Goal: Task Accomplishment & Management: Manage account settings

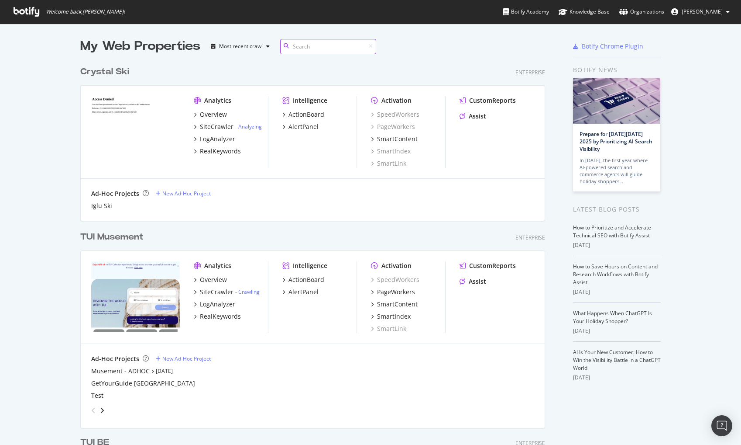
scroll to position [2535, 465]
click at [194, 124] on icon "grid" at bounding box center [195, 126] width 3 height 4
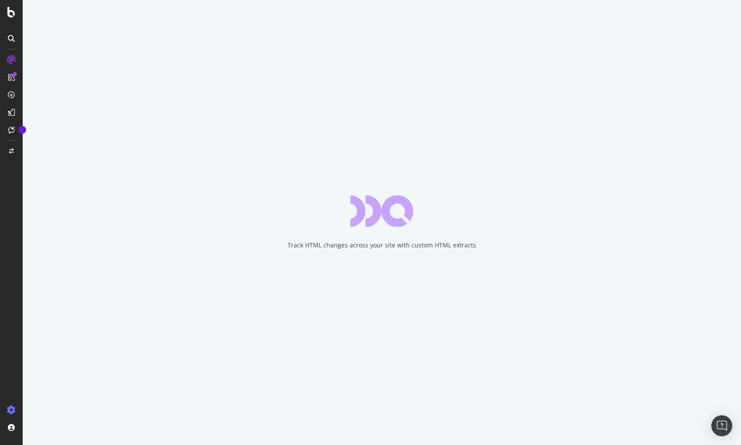
click at [10, 408] on icon at bounding box center [11, 409] width 9 height 9
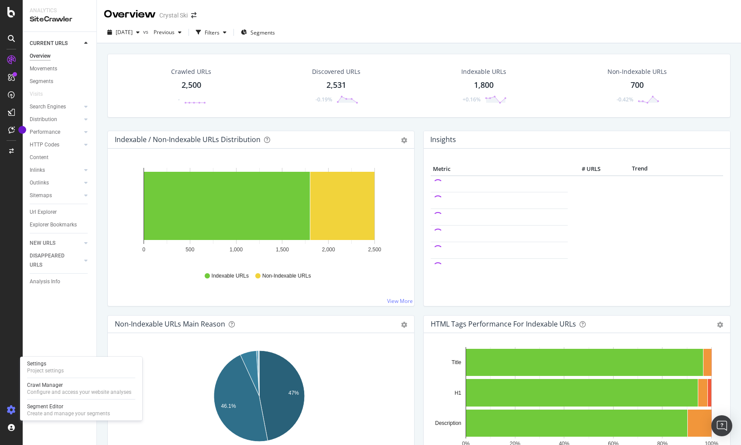
click at [10, 413] on icon at bounding box center [11, 409] width 9 height 9
click at [10, 409] on icon at bounding box center [11, 409] width 9 height 9
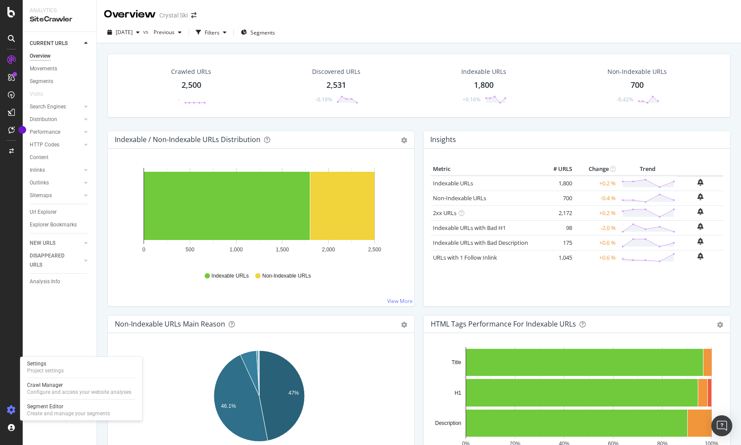
click at [11, 407] on icon at bounding box center [11, 409] width 9 height 9
click at [52, 389] on div "Configure and access your website analyses" at bounding box center [79, 391] width 104 height 7
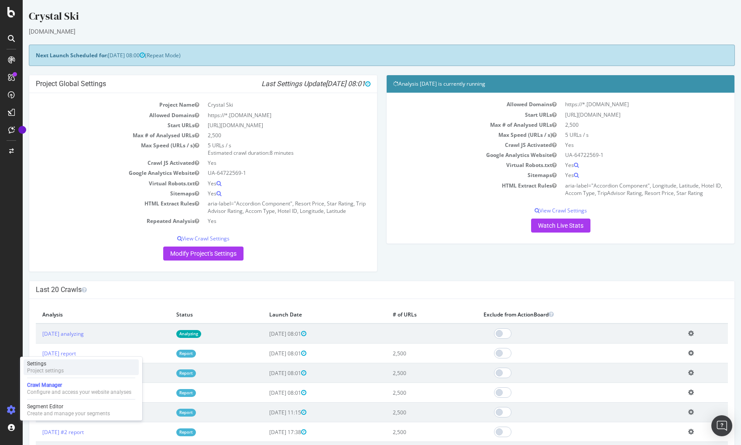
click at [58, 366] on div "Settings" at bounding box center [45, 363] width 37 height 7
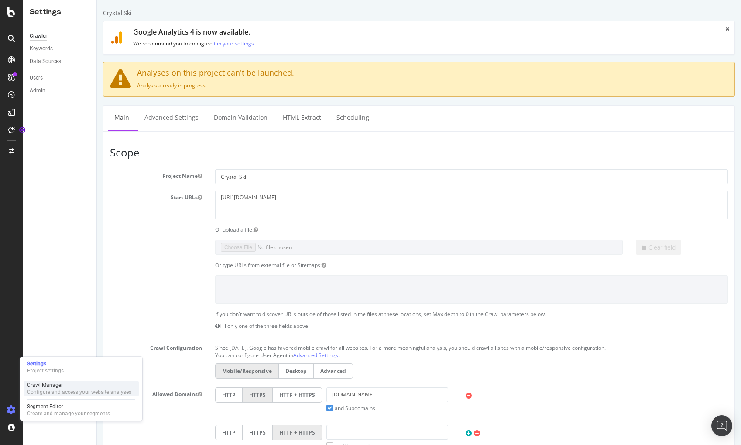
click at [52, 385] on div "Crawl Manager" at bounding box center [79, 384] width 104 height 7
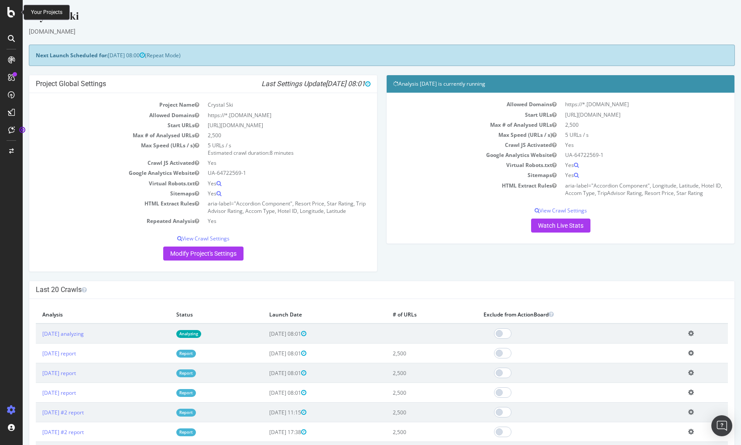
click at [11, 12] on icon at bounding box center [11, 12] width 8 height 10
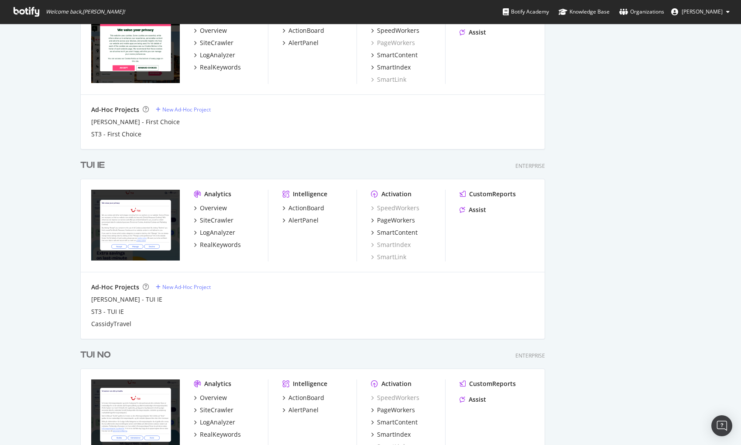
scroll to position [880, 0]
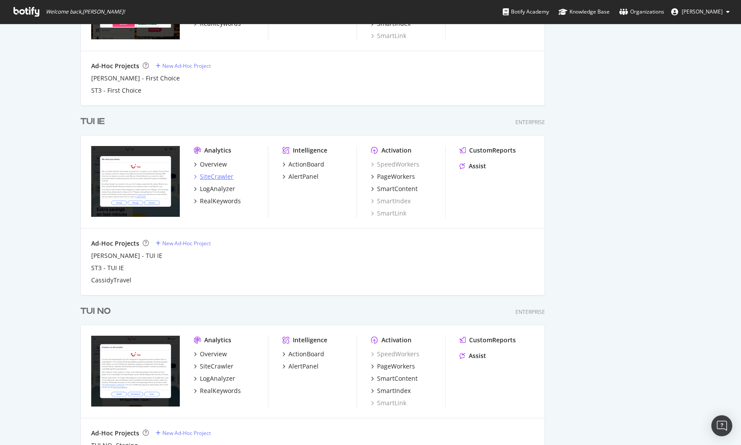
click at [213, 173] on div "SiteCrawler" at bounding box center [217, 176] width 34 height 9
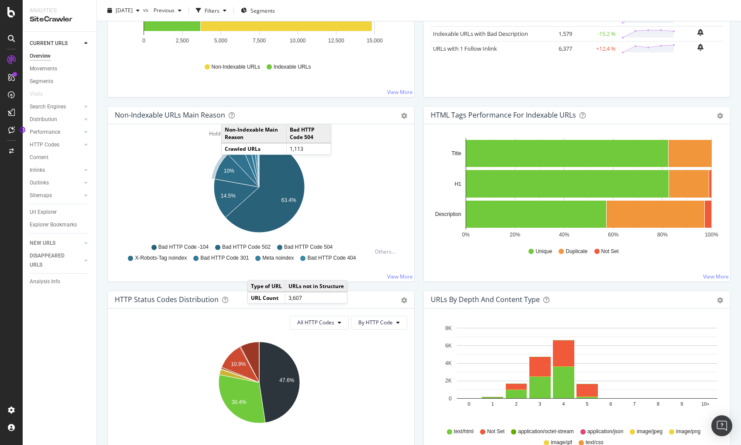
scroll to position [165, 0]
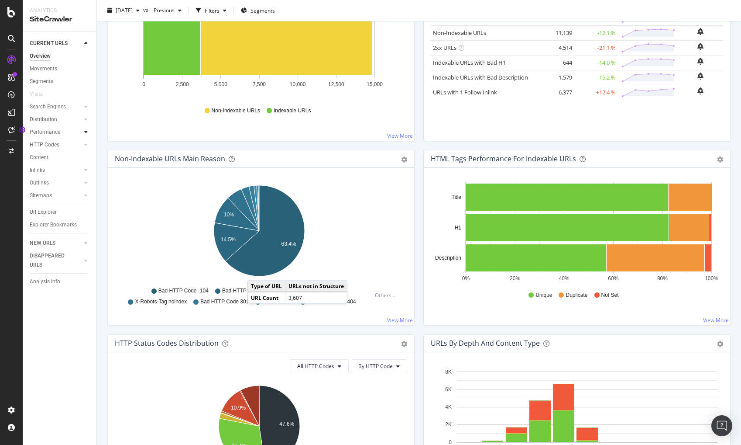
click at [85, 132] on icon at bounding box center [85, 131] width 3 height 5
click at [86, 181] on icon at bounding box center [85, 182] width 3 height 5
click at [48, 157] on div "Top Charts" at bounding box center [47, 157] width 26 height 9
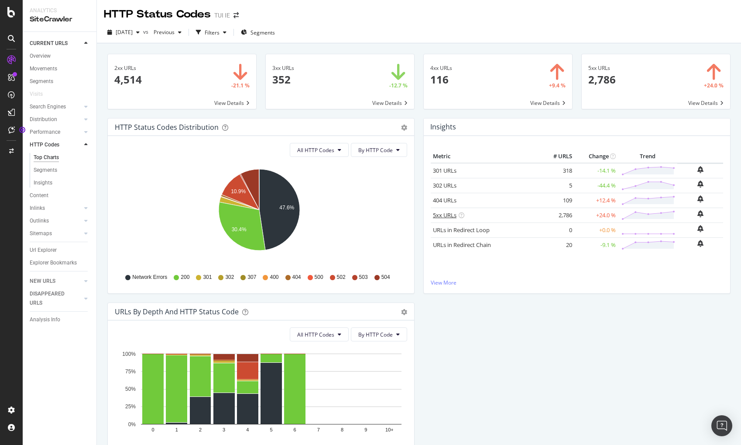
click at [445, 214] on link "5xx URLs" at bounding box center [445, 215] width 24 height 8
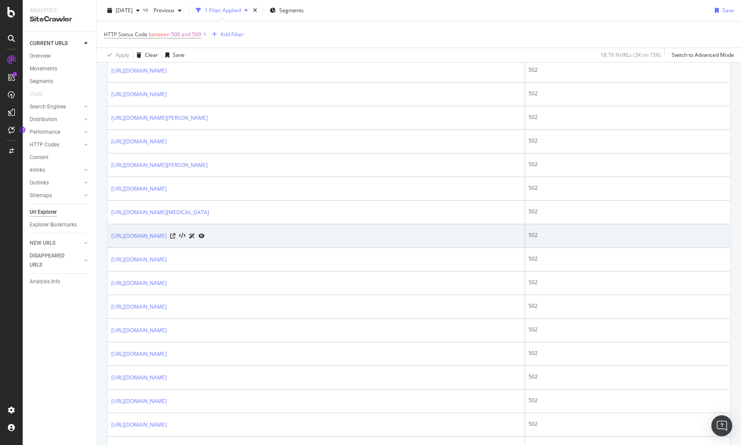
scroll to position [480, 0]
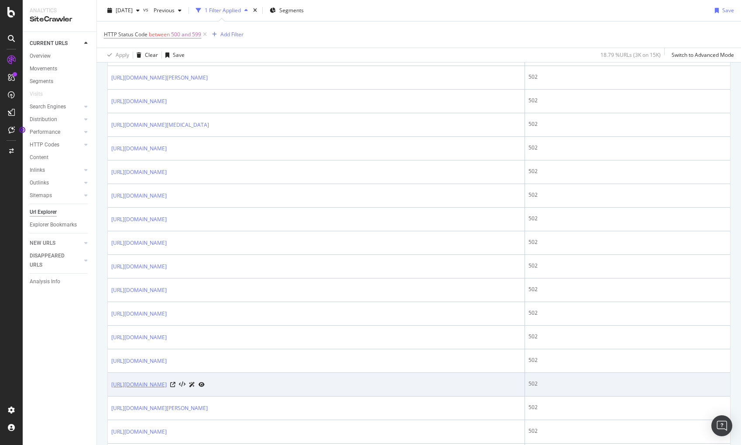
click at [167, 380] on link "[URL][DOMAIN_NAME]" at bounding box center [138, 384] width 55 height 9
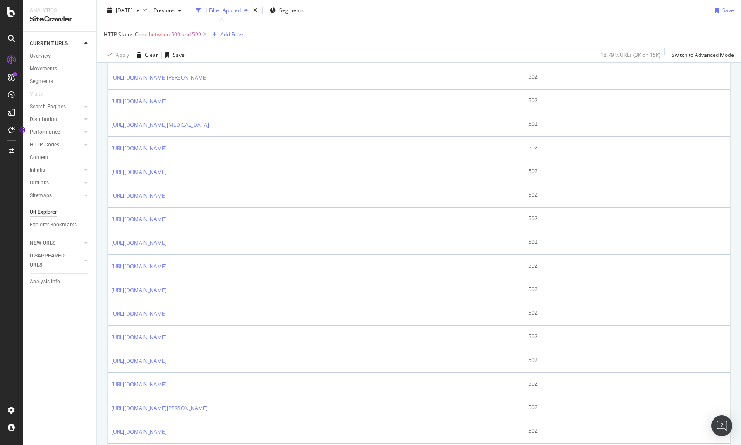
click at [90, 121] on div "Distribution" at bounding box center [63, 119] width 67 height 13
click at [86, 120] on icon at bounding box center [85, 119] width 3 height 5
click at [52, 132] on div "Top Charts" at bounding box center [47, 132] width 26 height 9
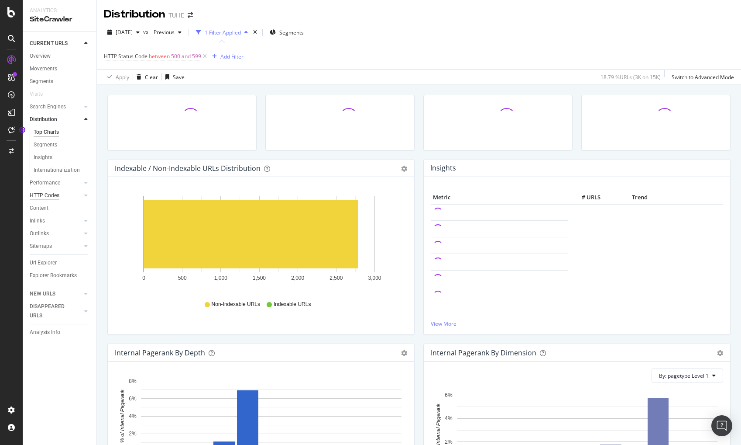
click at [54, 195] on div "HTTP Codes" at bounding box center [45, 195] width 30 height 9
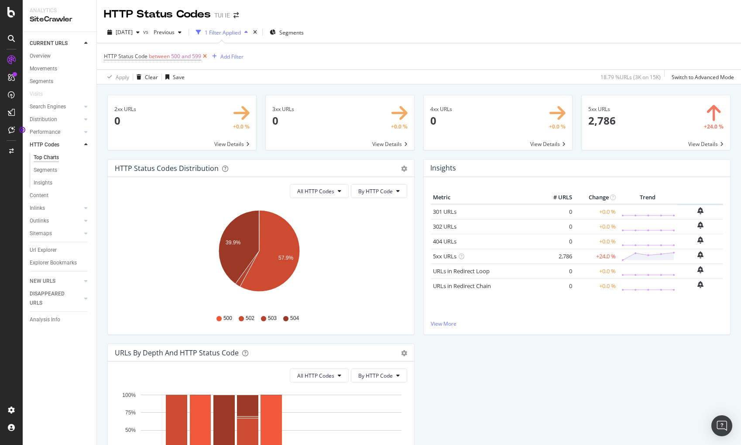
click at [205, 56] on icon at bounding box center [204, 56] width 7 height 9
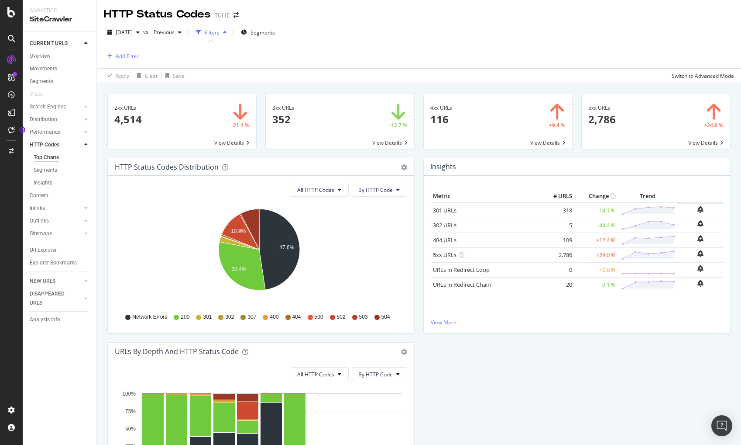
click at [450, 321] on link "View More" at bounding box center [577, 321] width 293 height 7
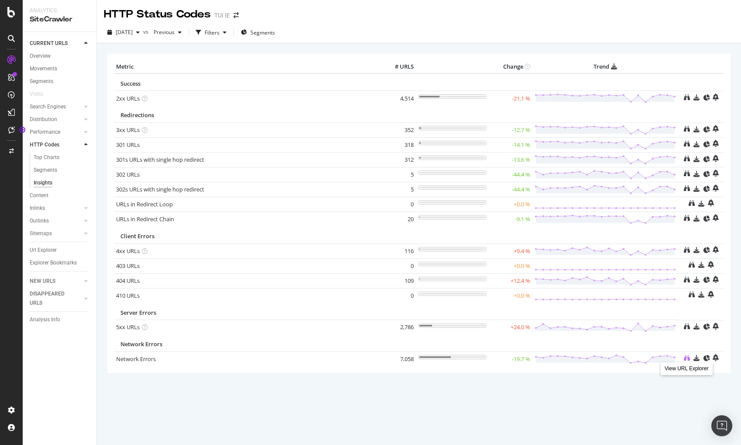
click at [687, 355] on icon at bounding box center [687, 358] width 6 height 6
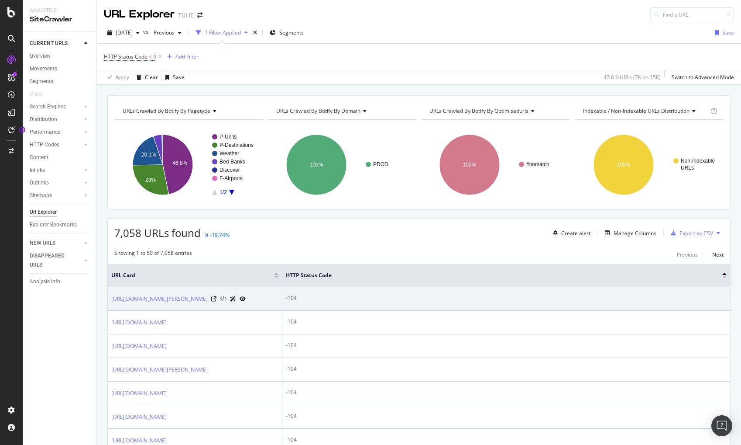
click at [227, 302] on icon at bounding box center [223, 299] width 7 height 6
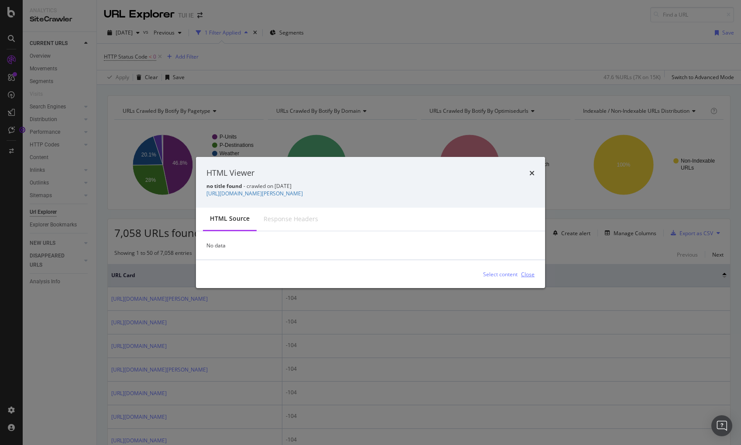
click at [528, 270] on div "Close" at bounding box center [528, 273] width 14 height 7
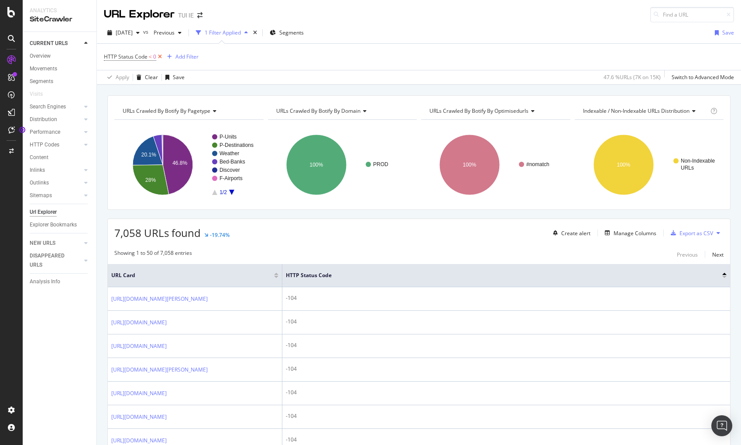
click at [160, 55] on icon at bounding box center [159, 56] width 7 height 9
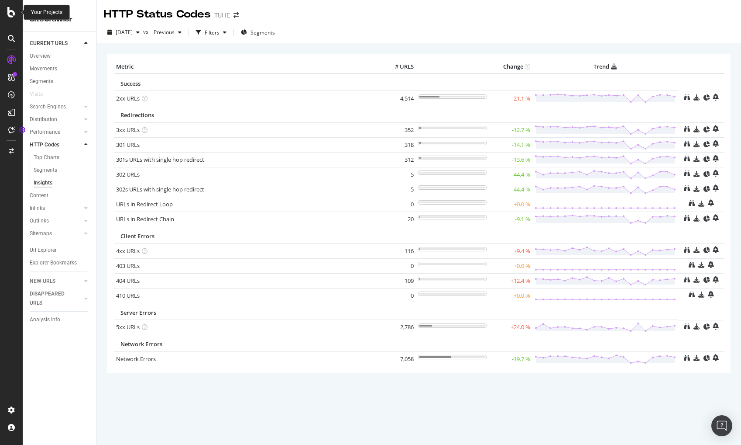
click at [7, 14] on icon at bounding box center [11, 12] width 8 height 10
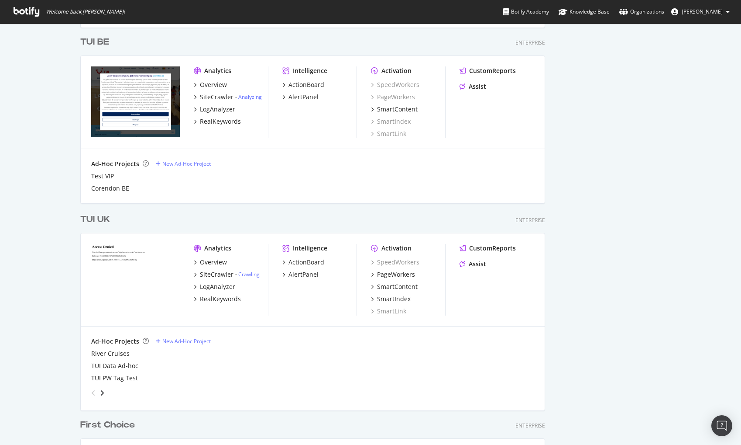
scroll to position [444, 0]
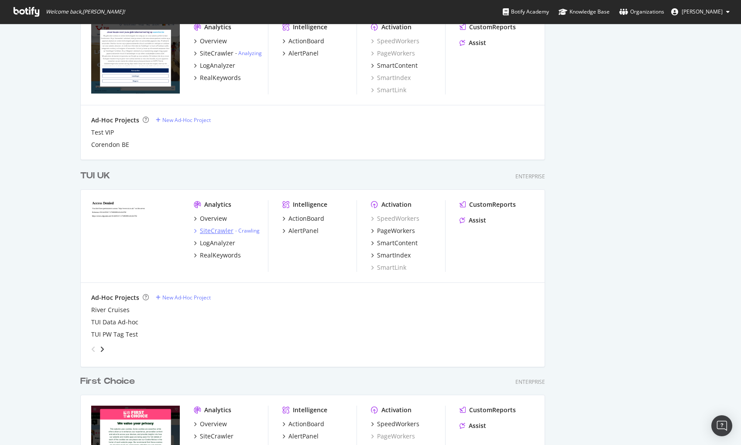
click at [215, 229] on div "SiteCrawler" at bounding box center [217, 230] width 34 height 9
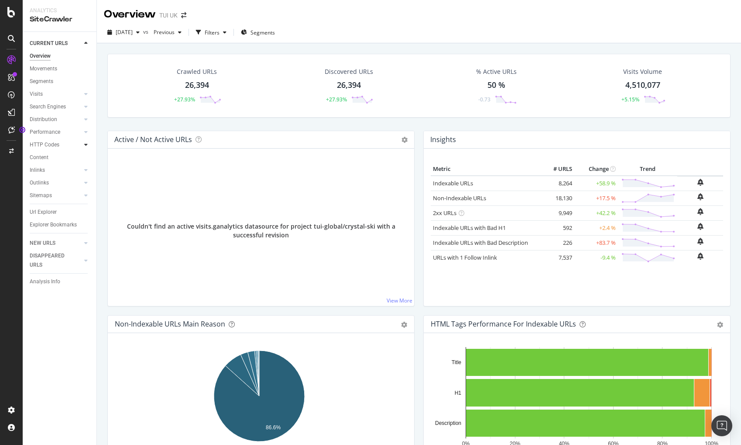
click at [86, 145] on icon at bounding box center [85, 144] width 3 height 5
click at [44, 145] on div "HTTP Codes" at bounding box center [45, 144] width 30 height 9
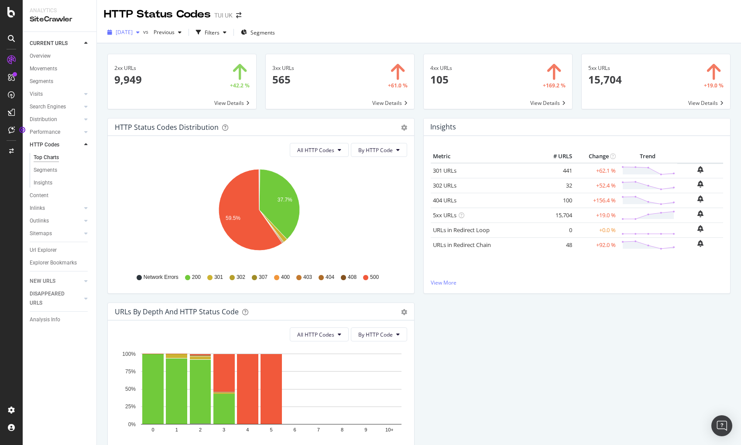
click at [143, 34] on div "button" at bounding box center [138, 32] width 10 height 5
click at [318, 44] on div "2xx URLs 9,949 +42.2 % View Details 3xx URLs 565 +61.0 % View Details 4xx URLs …" at bounding box center [419, 265] width 645 height 445
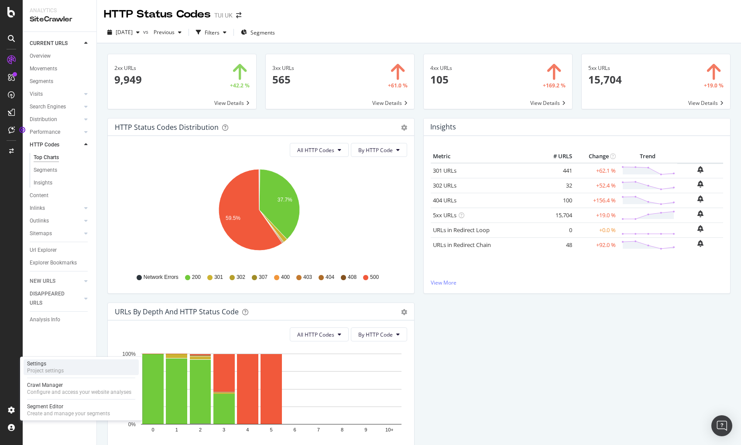
click at [49, 373] on div "Project settings" at bounding box center [45, 370] width 37 height 7
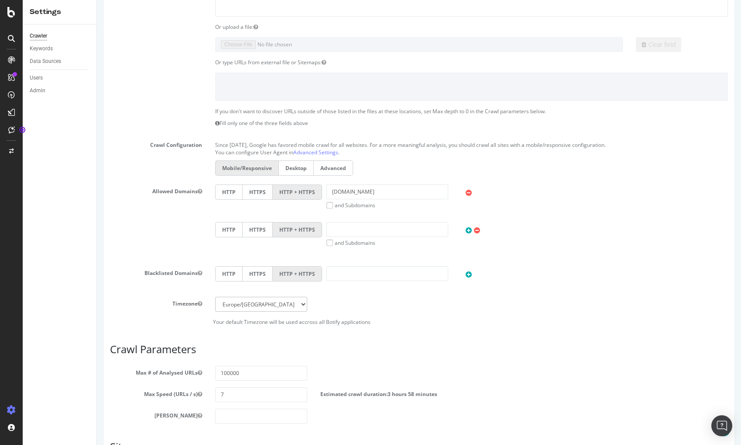
scroll to position [72, 0]
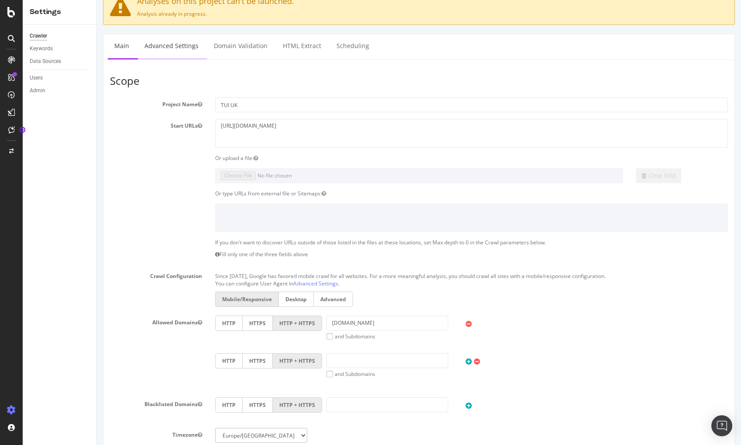
click at [165, 48] on link "Advanced Settings" at bounding box center [171, 46] width 67 height 24
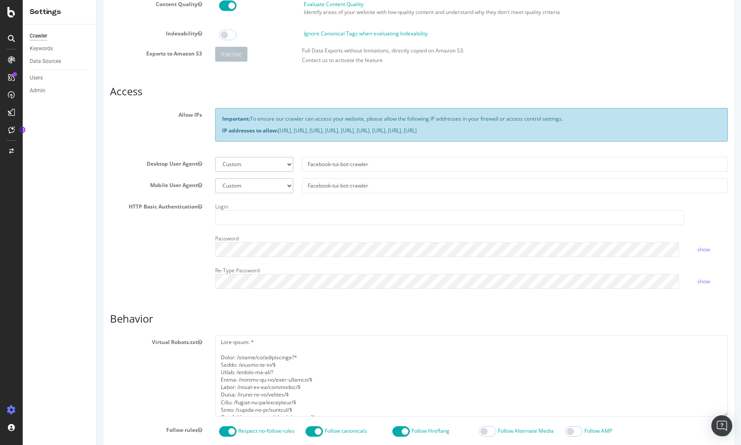
scroll to position [87, 0]
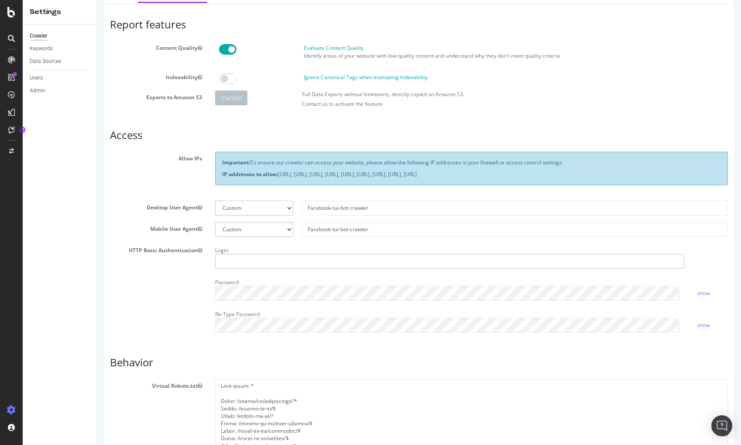
type input "[PERSON_NAME][EMAIL_ADDRESS][PERSON_NAME][DOMAIN_NAME]"
drag, startPoint x: 369, startPoint y: 206, endPoint x: 305, endPoint y: 208, distance: 64.2
click at [305, 208] on input "Facebook-tui-bot-crawler" at bounding box center [515, 207] width 426 height 15
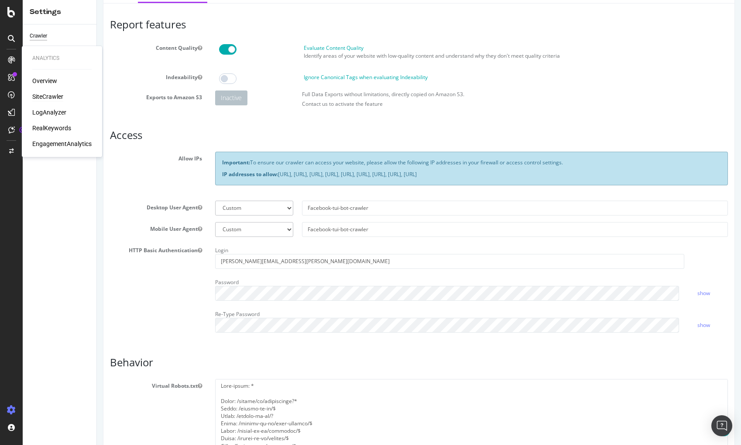
click at [49, 97] on div "SiteCrawler" at bounding box center [47, 96] width 31 height 9
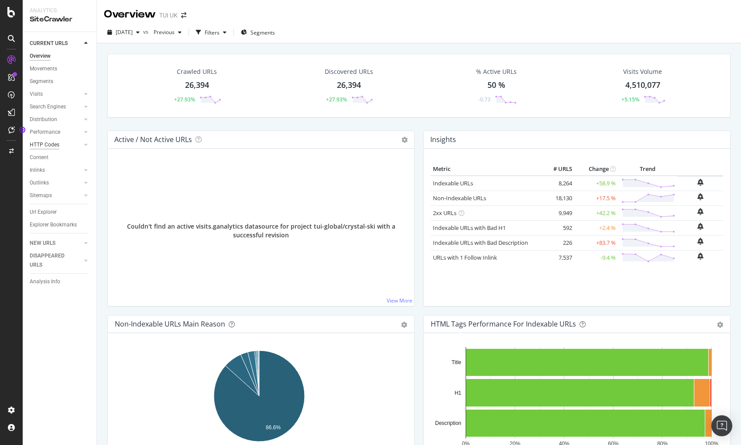
click at [55, 144] on div "HTTP Codes" at bounding box center [45, 144] width 30 height 9
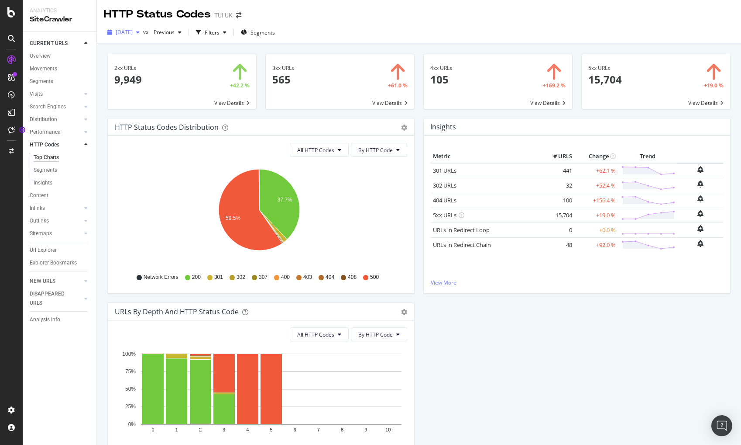
click at [140, 31] on icon "button" at bounding box center [137, 32] width 3 height 5
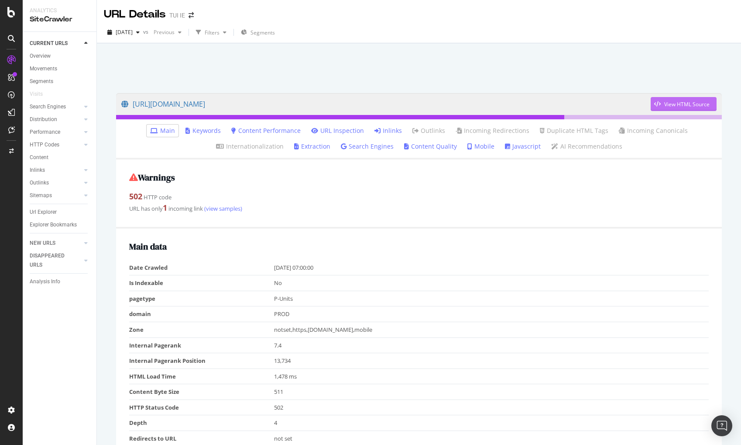
click at [679, 107] on div "View HTML Source" at bounding box center [687, 103] width 45 height 7
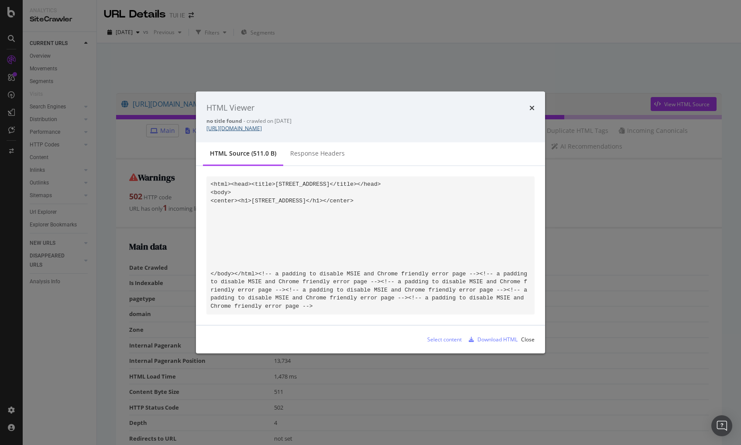
click at [262, 131] on link "[URL][DOMAIN_NAME]" at bounding box center [234, 127] width 55 height 7
click at [307, 157] on div "Response Headers" at bounding box center [317, 152] width 55 height 9
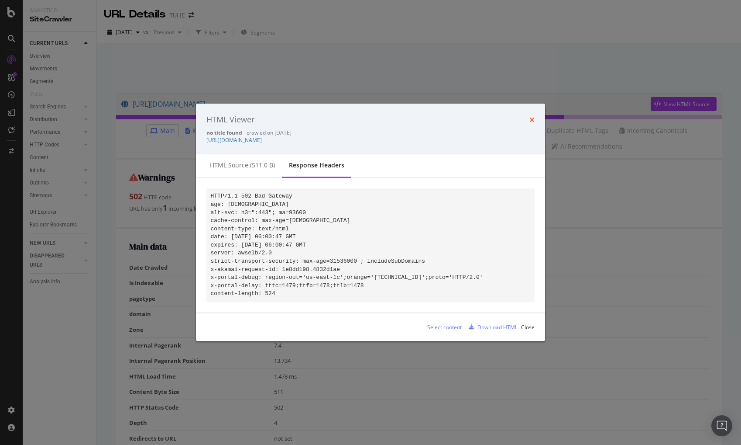
click at [532, 117] on icon "times" at bounding box center [532, 119] width 5 height 7
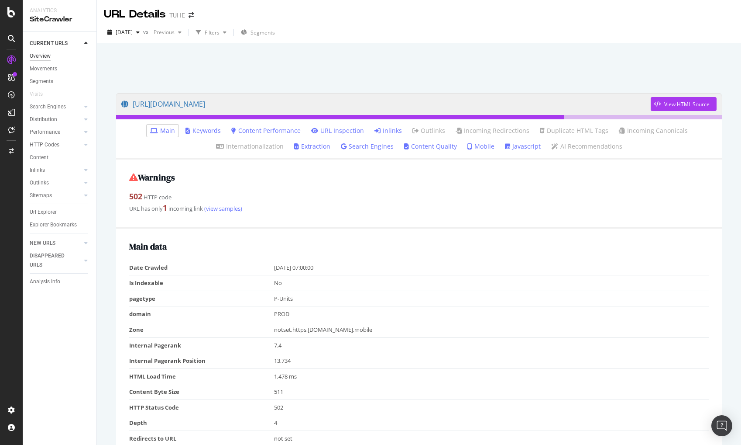
click at [50, 55] on div "Overview" at bounding box center [40, 56] width 21 height 9
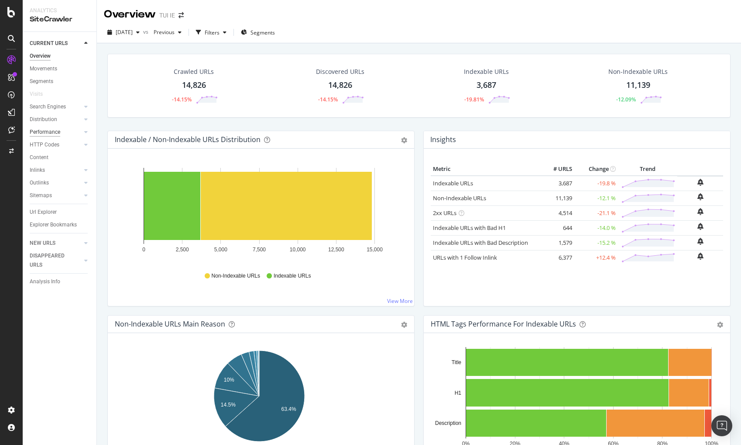
click at [48, 134] on div "Performance" at bounding box center [45, 132] width 31 height 9
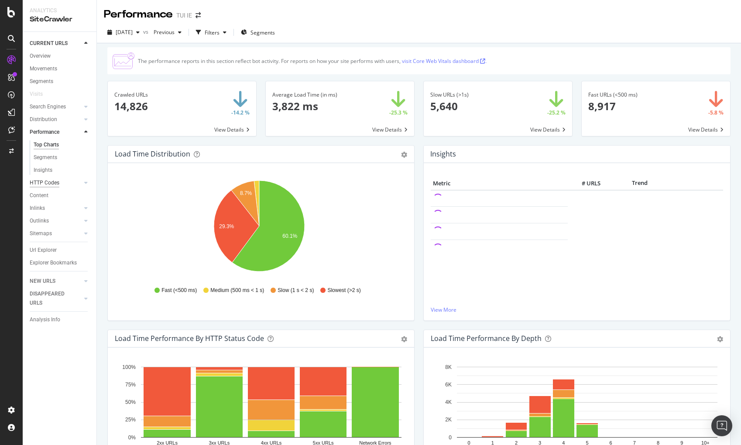
click at [52, 181] on div "HTTP Codes" at bounding box center [45, 182] width 30 height 9
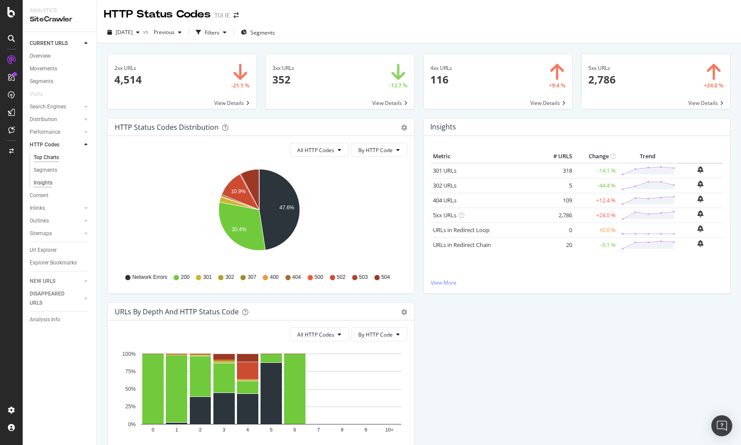
click at [50, 184] on div "Insights" at bounding box center [43, 182] width 19 height 9
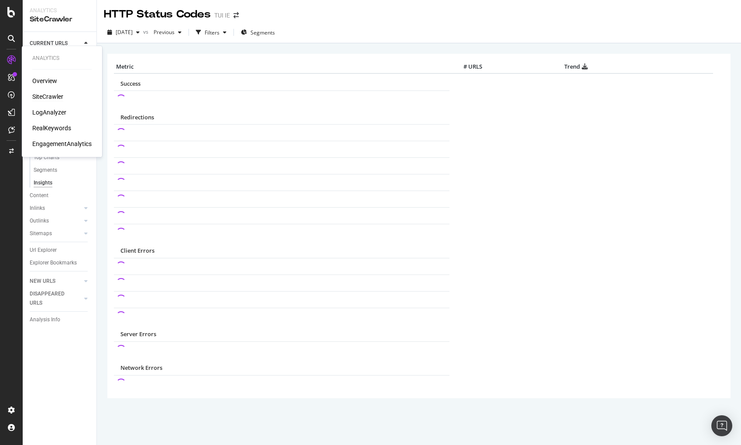
click at [52, 96] on div "SiteCrawler" at bounding box center [47, 96] width 31 height 9
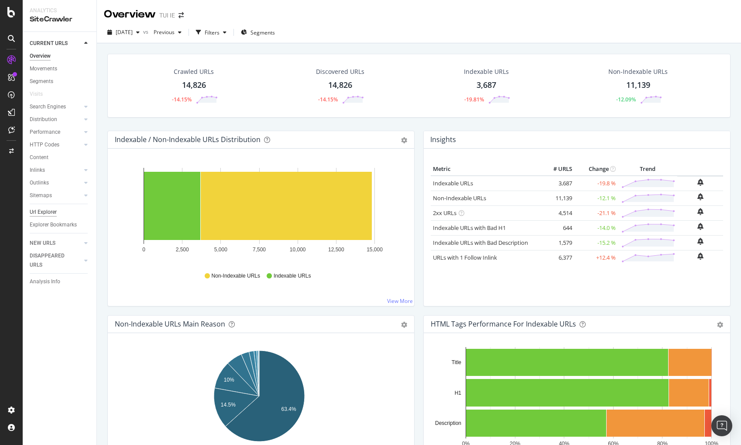
click at [49, 210] on div "Url Explorer" at bounding box center [43, 211] width 27 height 9
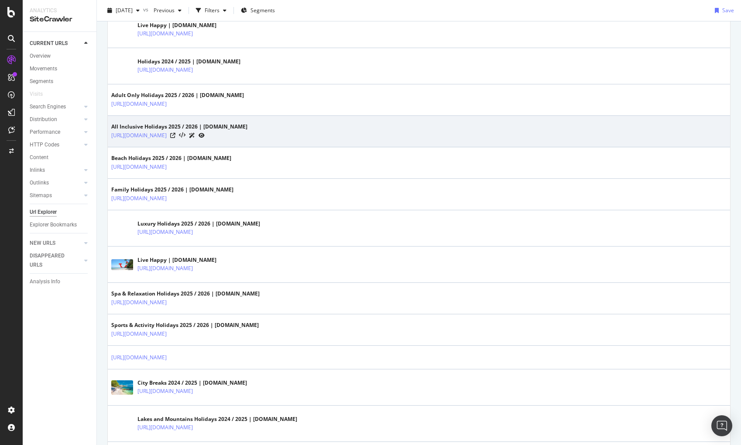
scroll to position [393, 0]
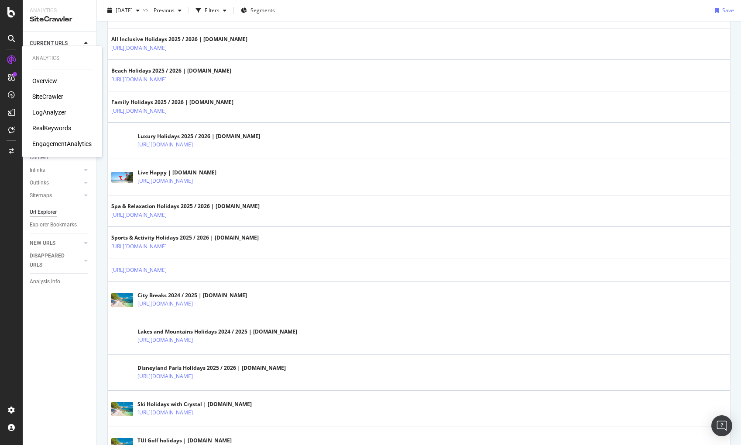
click at [58, 97] on div "SiteCrawler" at bounding box center [47, 96] width 31 height 9
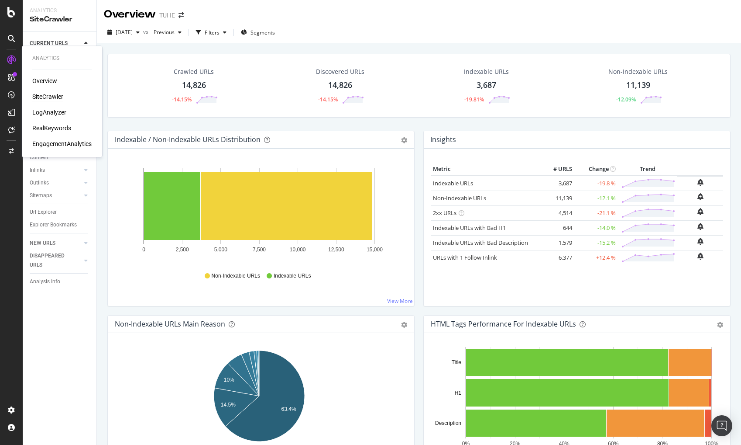
click at [52, 110] on div "LogAnalyzer" at bounding box center [49, 112] width 34 height 9
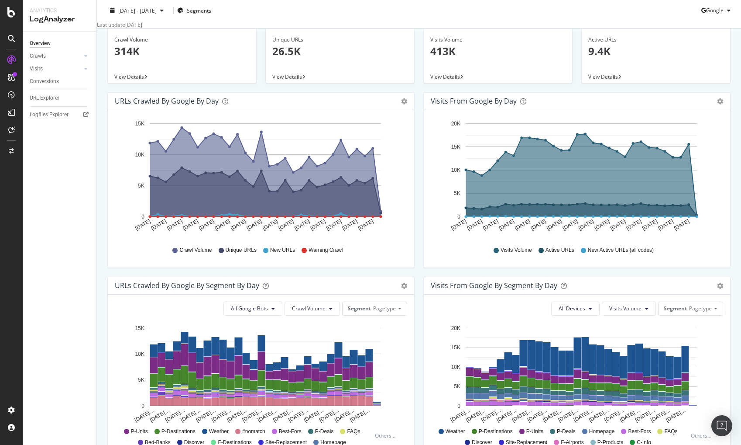
scroll to position [87, 0]
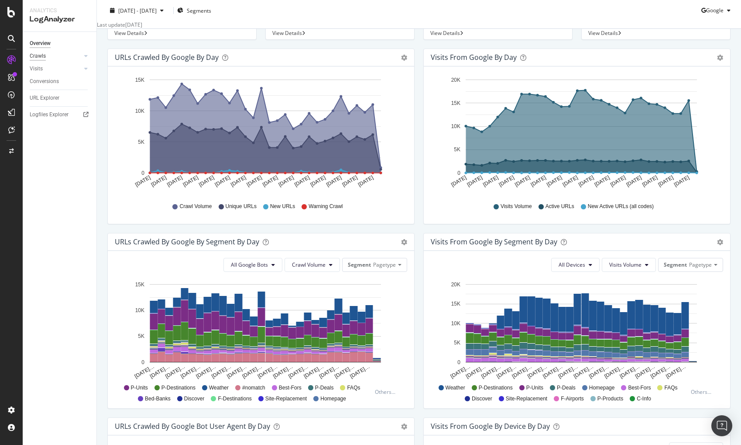
click at [44, 56] on div "Crawls" at bounding box center [38, 56] width 16 height 9
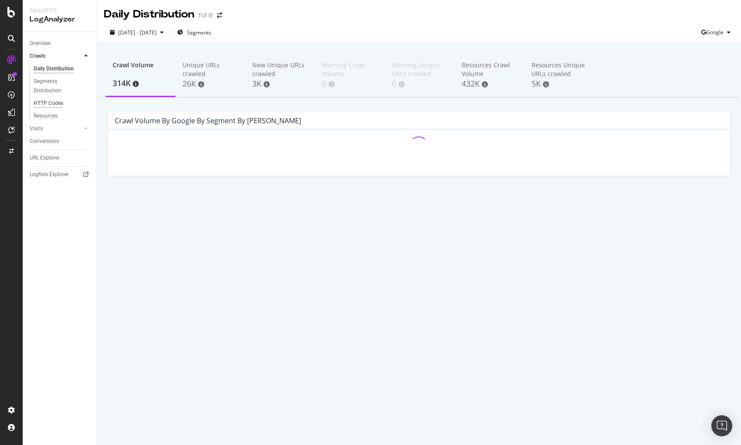
click at [47, 104] on div "HTTP Codes" at bounding box center [49, 103] width 30 height 9
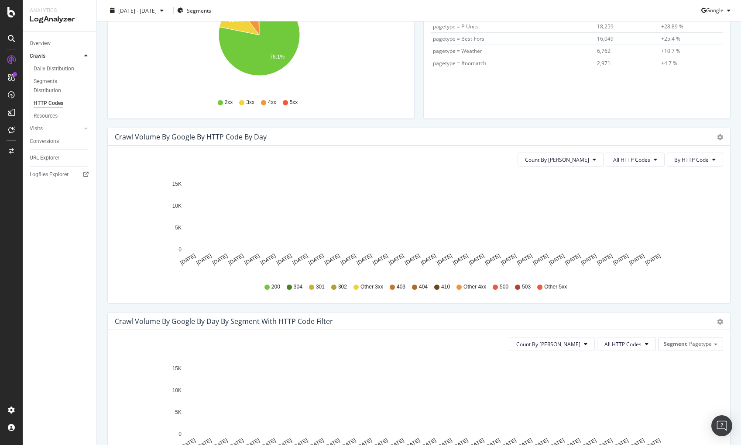
scroll to position [218, 0]
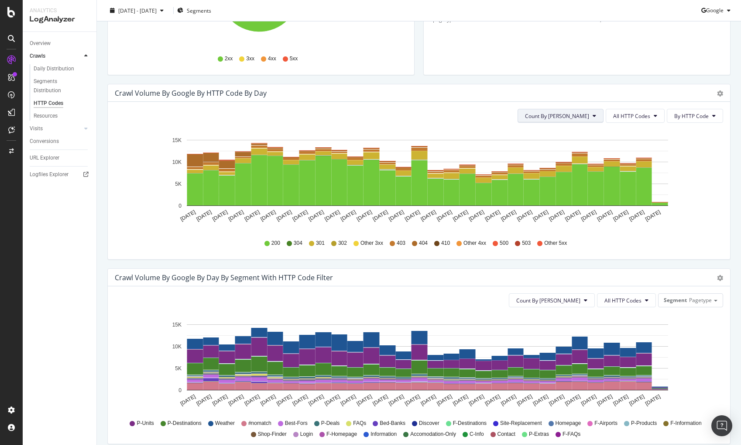
click at [581, 110] on button "Count By Day" at bounding box center [561, 116] width 86 height 14
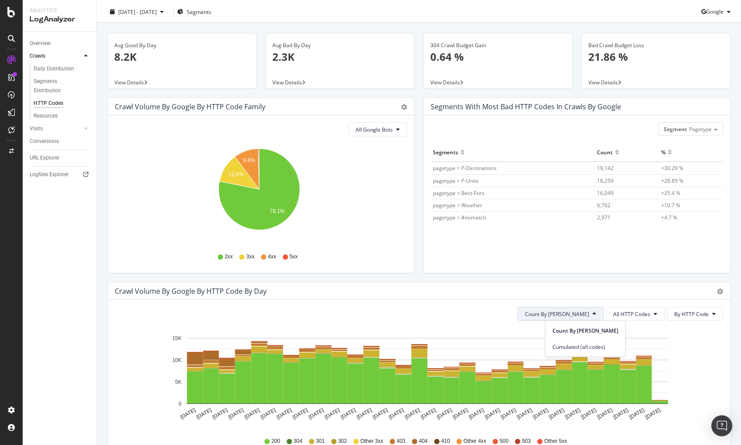
scroll to position [0, 0]
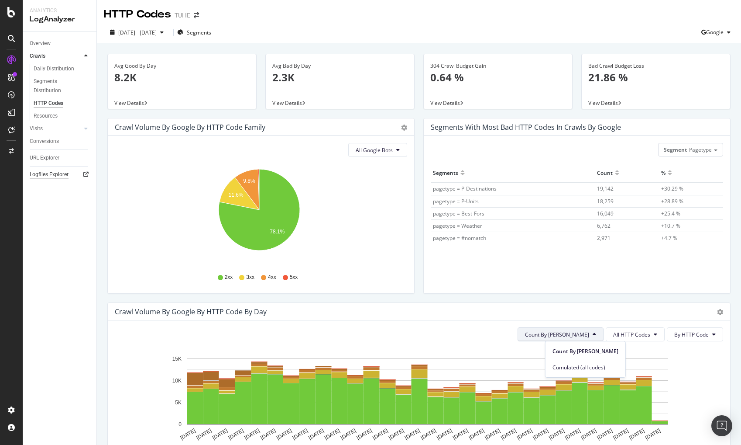
click at [45, 173] on div "Logfiles Explorer" at bounding box center [49, 174] width 39 height 9
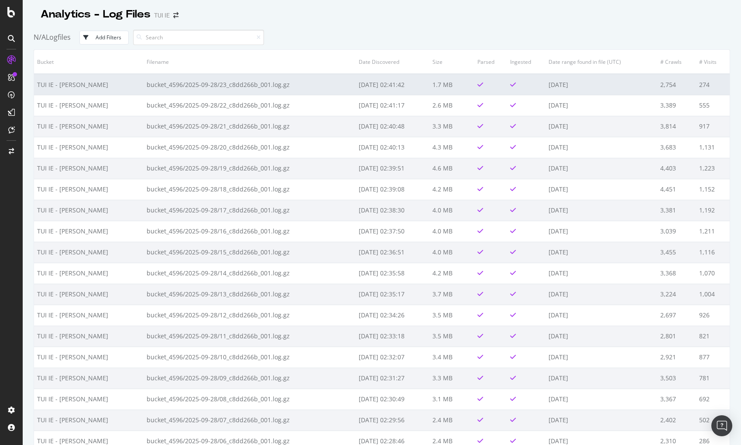
click at [236, 82] on td "bucket_4596/2025-09-28/23_c8dd266b_001.log.gz" at bounding box center [250, 84] width 212 height 21
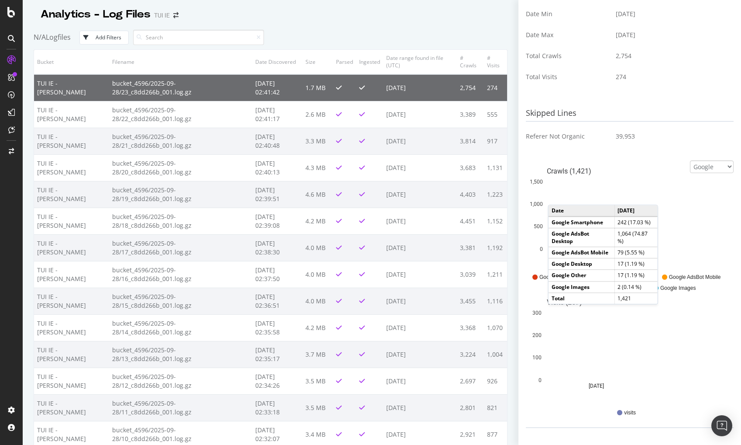
scroll to position [222, 0]
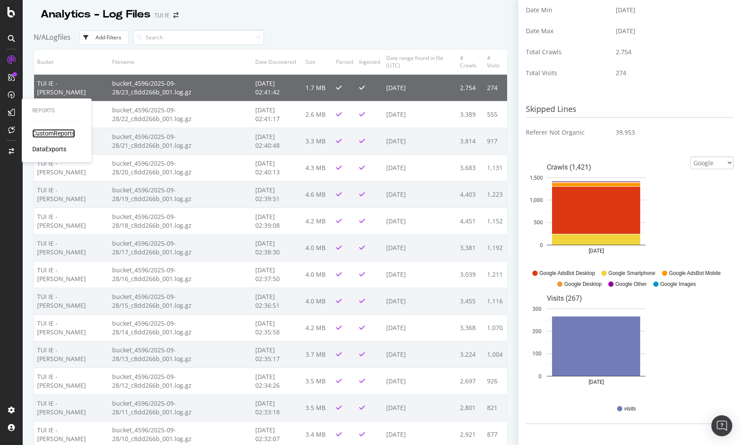
click at [41, 133] on div "CustomReports" at bounding box center [53, 133] width 43 height 9
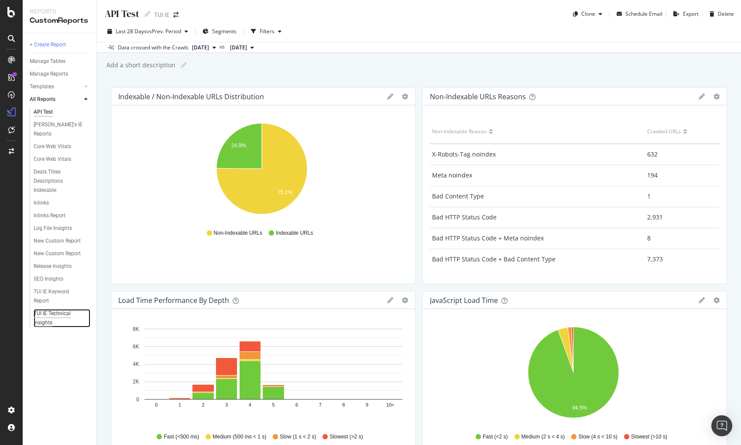
click at [62, 309] on div "TUI IE Technical Insights" at bounding box center [58, 318] width 49 height 18
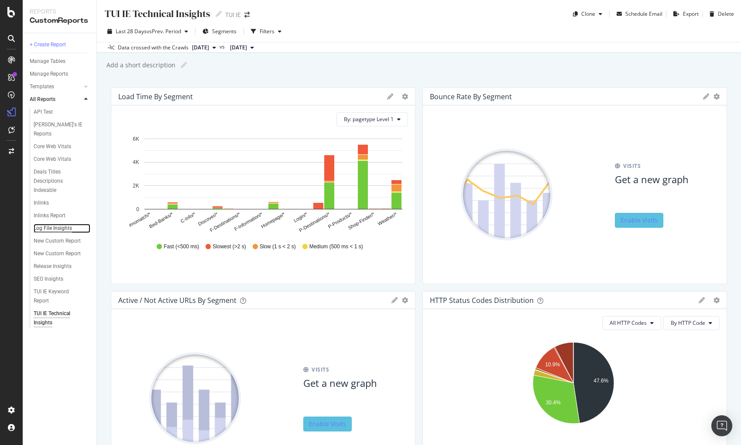
click at [55, 224] on div "Log File Insights" at bounding box center [53, 228] width 38 height 9
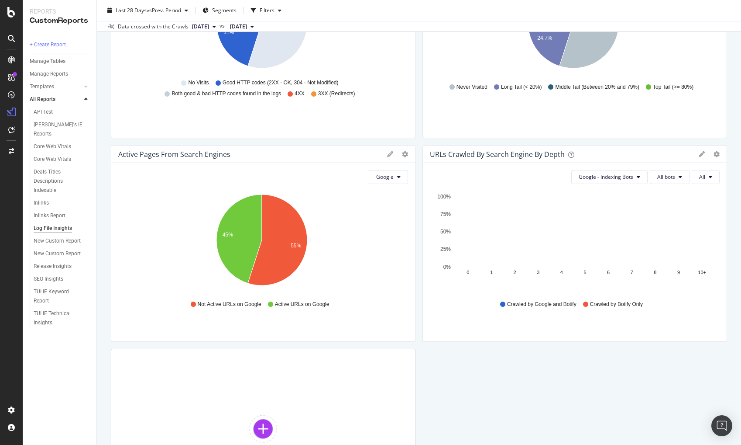
scroll to position [306, 0]
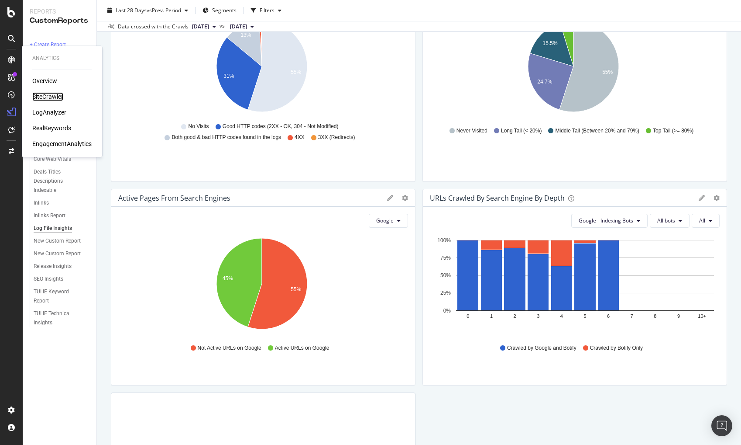
click at [45, 95] on div "SiteCrawler" at bounding box center [47, 96] width 31 height 9
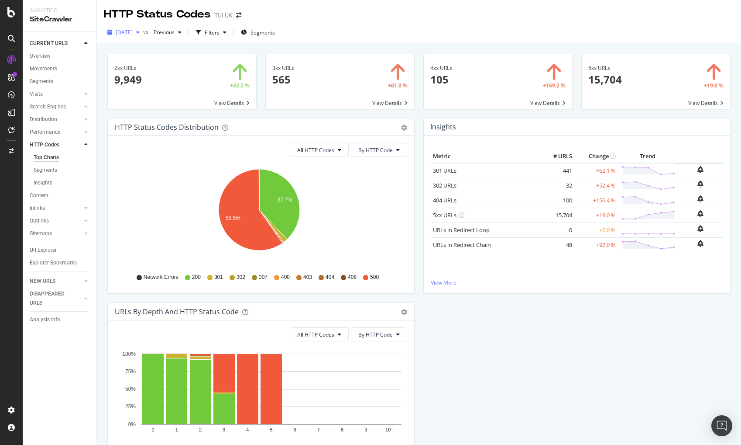
click at [143, 33] on div "button" at bounding box center [138, 32] width 10 height 5
click at [10, 12] on icon at bounding box center [11, 12] width 8 height 10
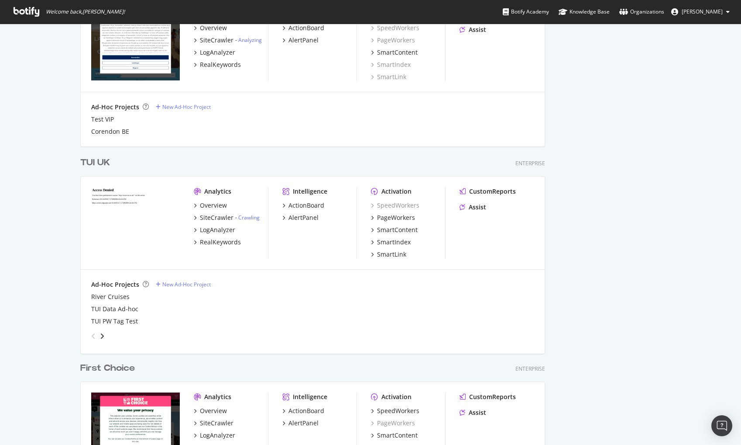
scroll to position [618, 0]
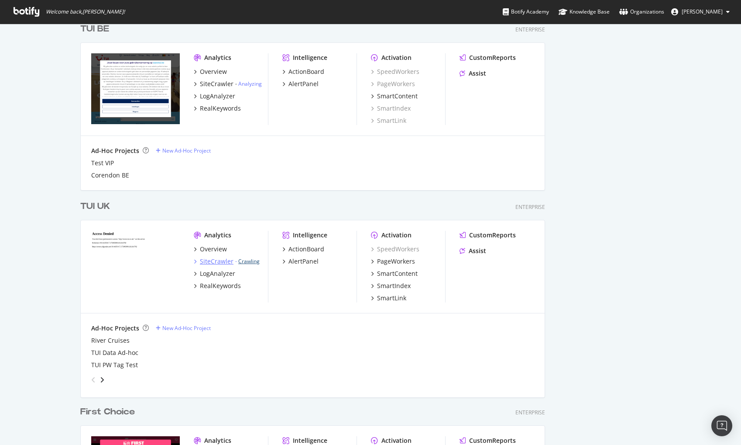
click at [247, 261] on link "Crawling" at bounding box center [248, 260] width 21 height 7
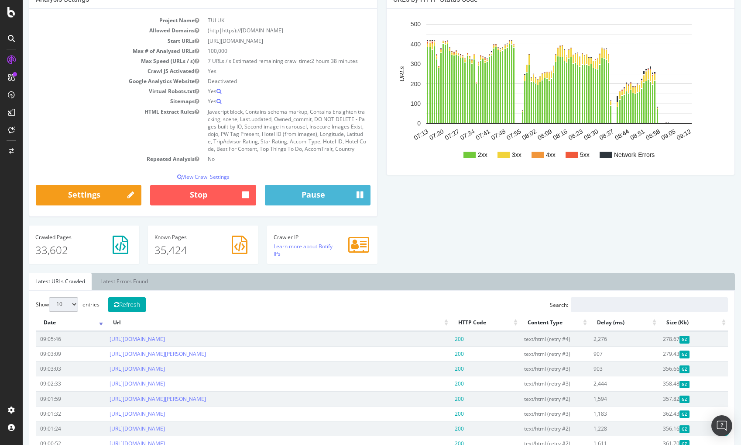
scroll to position [131, 0]
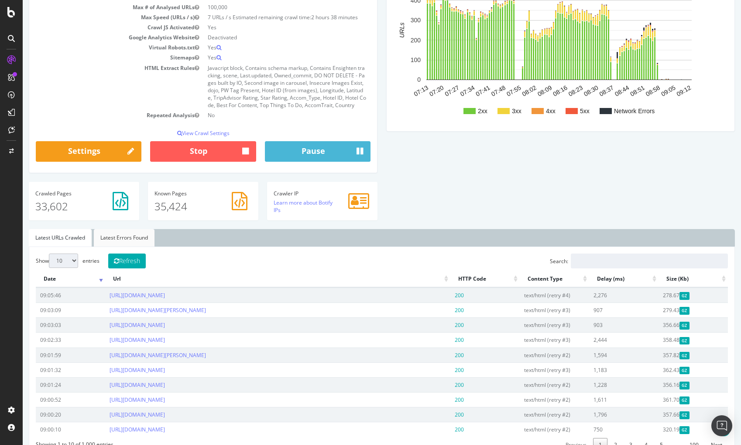
click at [117, 241] on link "Latest Errors Found" at bounding box center [124, 237] width 61 height 17
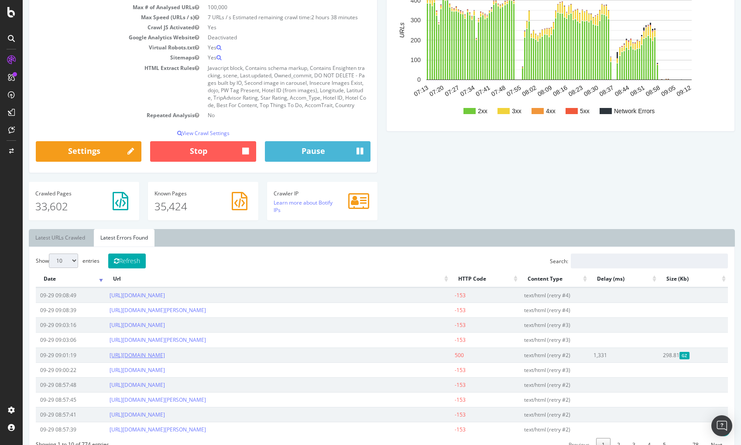
drag, startPoint x: 307, startPoint y: 353, endPoint x: 113, endPoint y: 353, distance: 193.5
click at [113, 353] on td "https://www.tui.co.uk/holidays/weather/europe/greece/naxos/august.html" at bounding box center [277, 354] width 345 height 15
click at [154, 352] on link "https://www.tui.co.uk/holidays/weather/europe/greece/naxos/august.html" at bounding box center [137, 354] width 55 height 7
click at [566, 352] on td "text/html (retry #2)" at bounding box center [554, 354] width 69 height 15
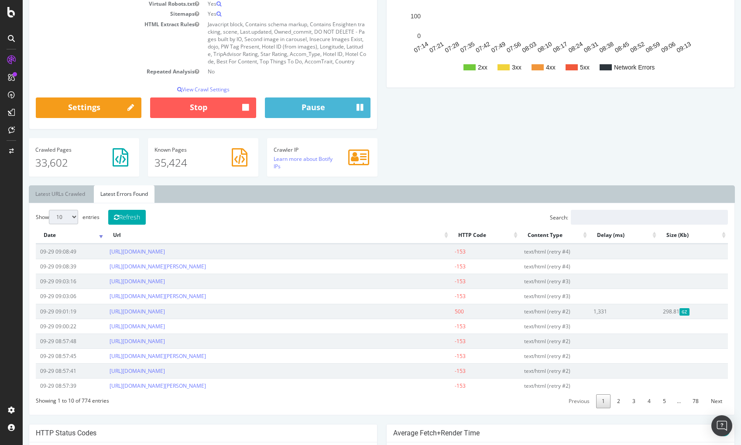
scroll to position [218, 0]
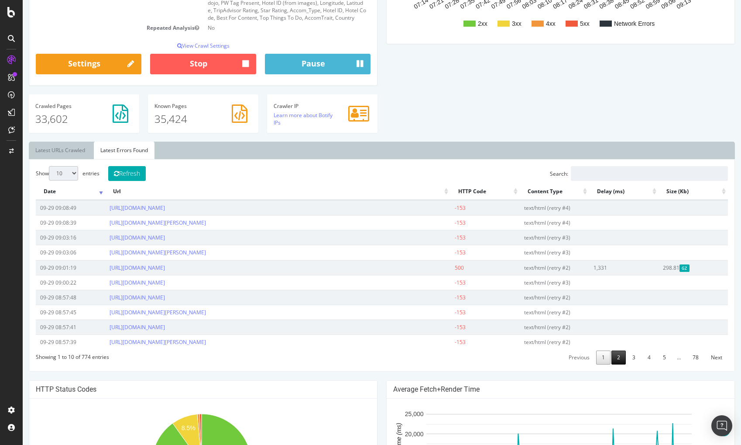
click at [615, 352] on link "2" at bounding box center [619, 357] width 14 height 14
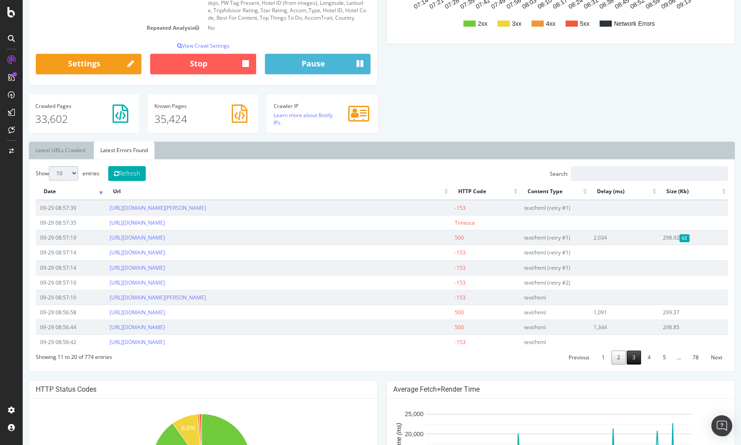
click at [628, 351] on link "3" at bounding box center [634, 357] width 14 height 14
click at [645, 355] on link "4" at bounding box center [649, 357] width 14 height 14
click at [659, 355] on link "5" at bounding box center [665, 357] width 14 height 14
